Goal: Check status

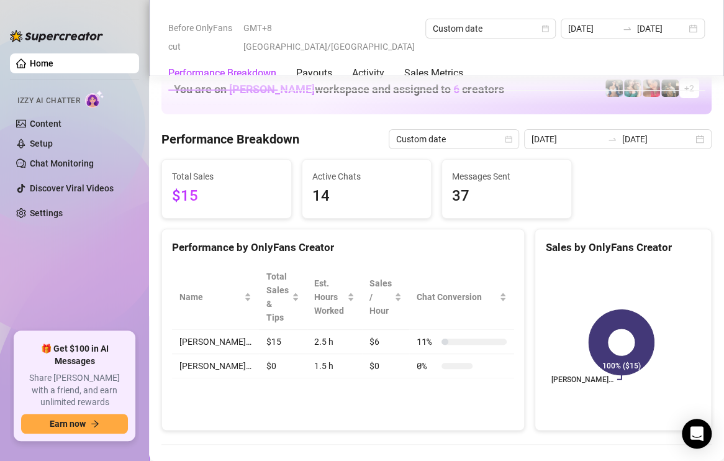
scroll to position [1677, 0]
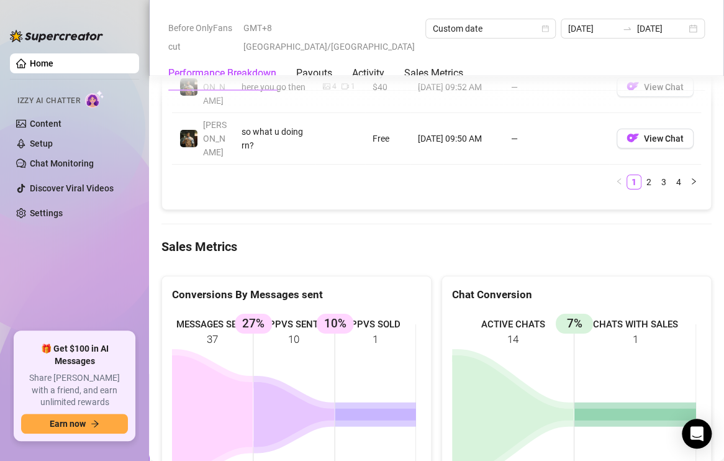
click at [428, 238] on Metrics "Sales Metrics" at bounding box center [436, 246] width 550 height 17
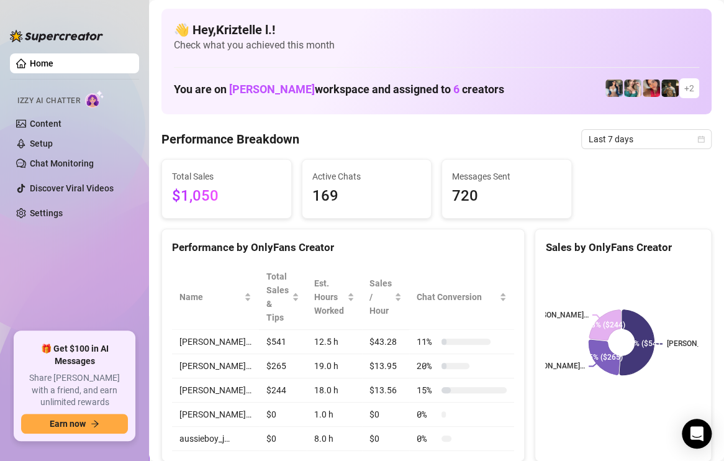
click at [630, 131] on span "Last 7 days" at bounding box center [646, 139] width 115 height 19
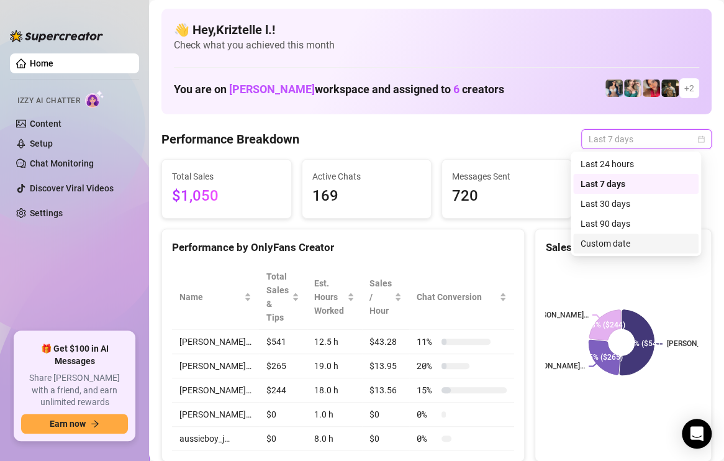
click at [630, 240] on div "Custom date" at bounding box center [636, 244] width 111 height 14
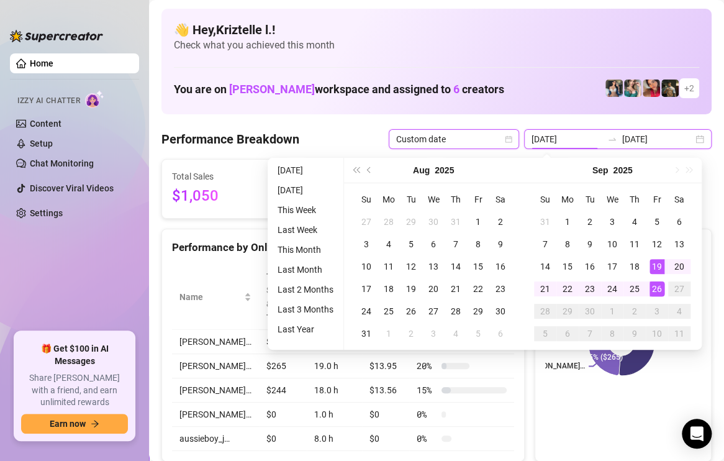
click at [573, 137] on input "[DATE]" at bounding box center [567, 139] width 71 height 14
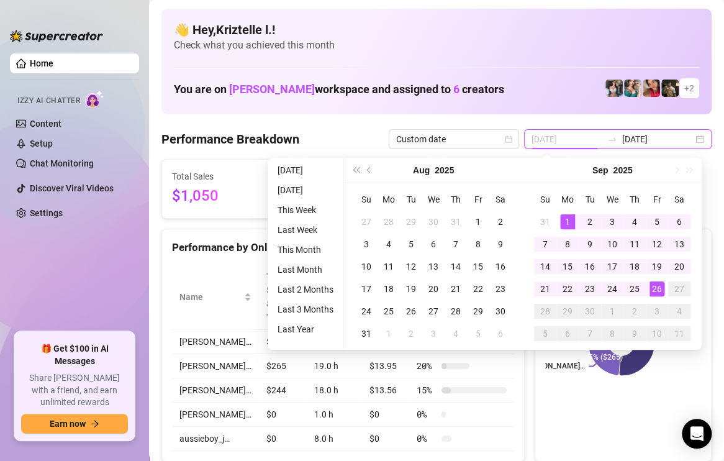
type input "[DATE]"
click at [569, 214] on div "1" at bounding box center [567, 221] width 15 height 15
type input "[DATE]"
click at [654, 292] on div "26" at bounding box center [657, 288] width 15 height 15
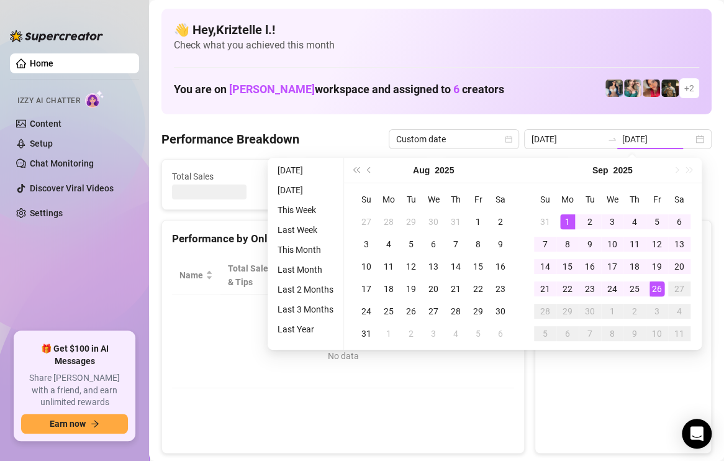
type input "[DATE]"
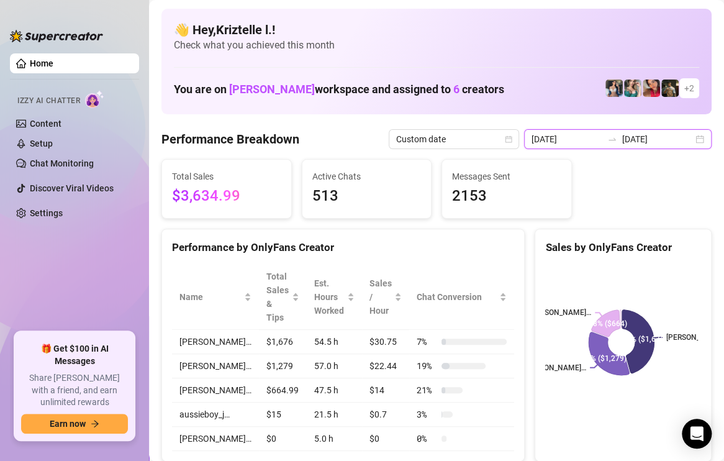
click at [551, 141] on input "[DATE]" at bounding box center [567, 139] width 71 height 14
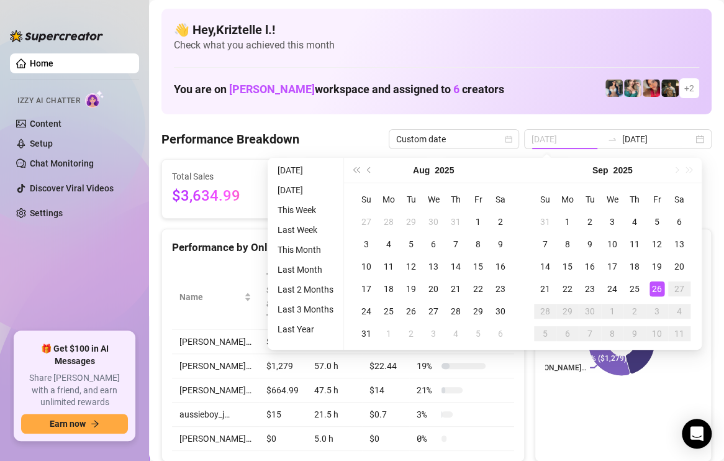
click at [654, 290] on div "26" at bounding box center [657, 288] width 15 height 15
click at [656, 286] on div "26" at bounding box center [657, 288] width 15 height 15
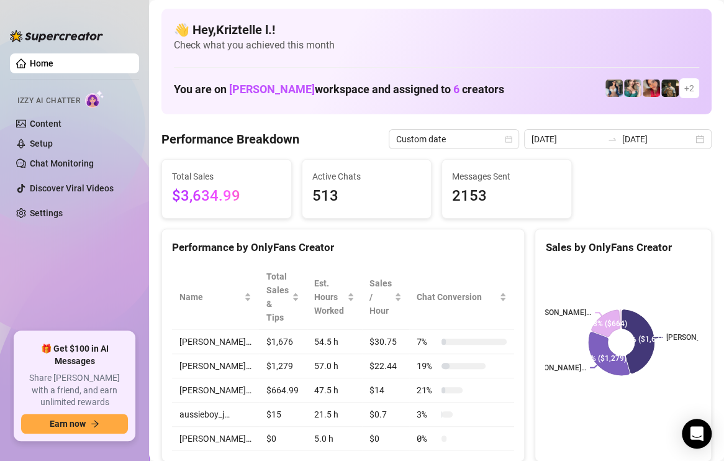
click at [560, 138] on input "[DATE]" at bounding box center [567, 139] width 71 height 14
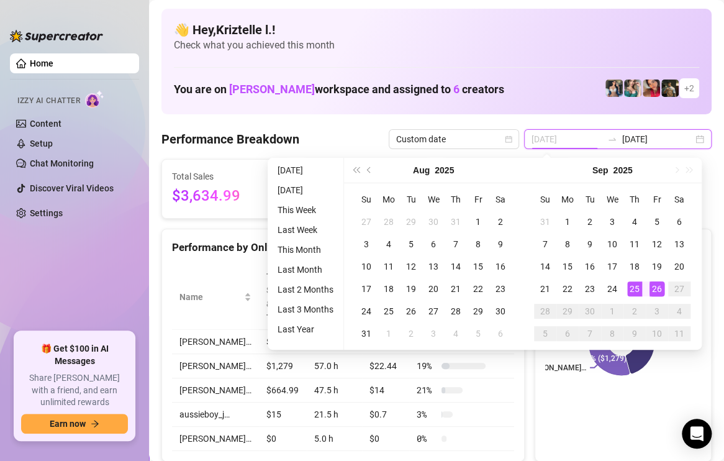
type input "[DATE]"
click at [653, 287] on div "26" at bounding box center [657, 288] width 15 height 15
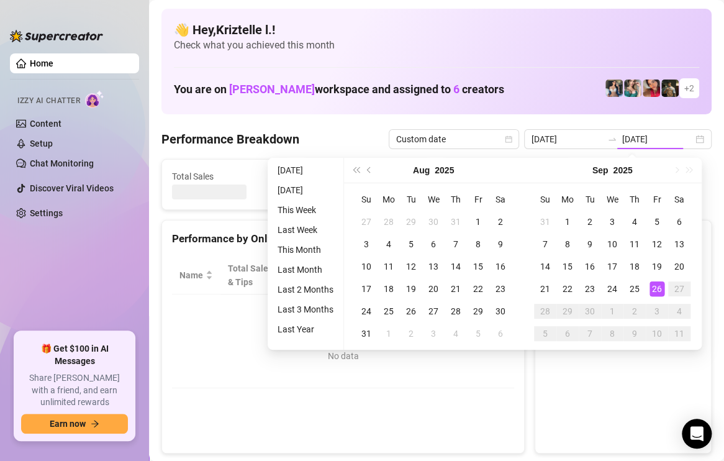
type input "[DATE]"
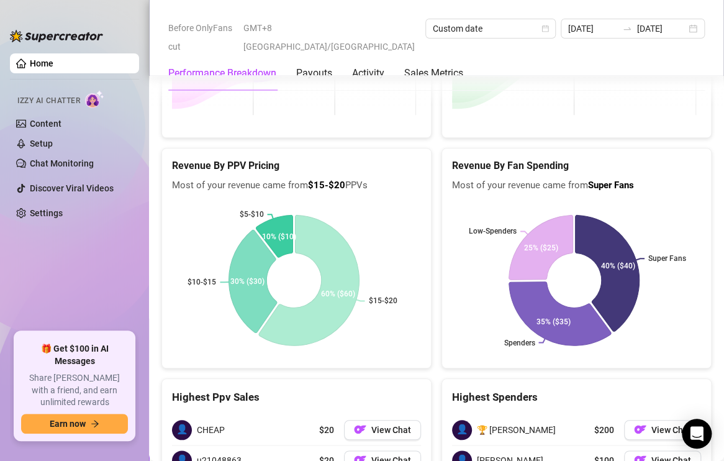
scroll to position [2141, 0]
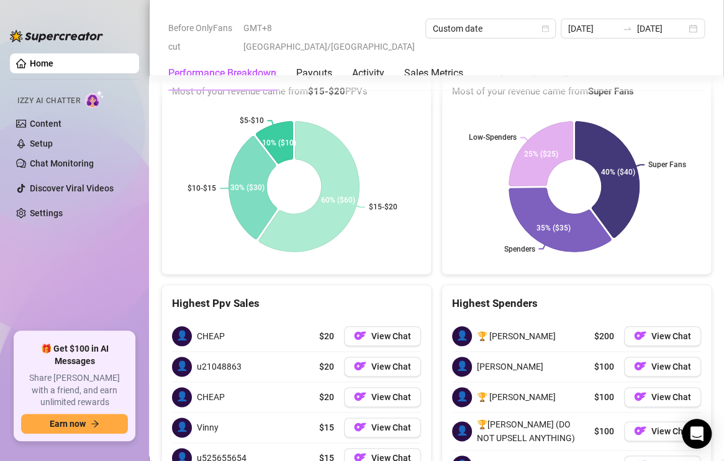
click at [421, 285] on div "Highest Ppv Sales" at bounding box center [296, 298] width 269 height 27
click at [398, 295] on div "Highest Ppv Sales" at bounding box center [296, 303] width 249 height 17
drag, startPoint x: 440, startPoint y: 174, endPoint x: 379, endPoint y: 166, distance: 60.8
click at [442, 174] on div "Super Fans Spenders Low-Spenders 40% ($40) 35% ($35) 25% ($25)" at bounding box center [576, 186] width 269 height 175
